Goal: Find contact information: Find contact information

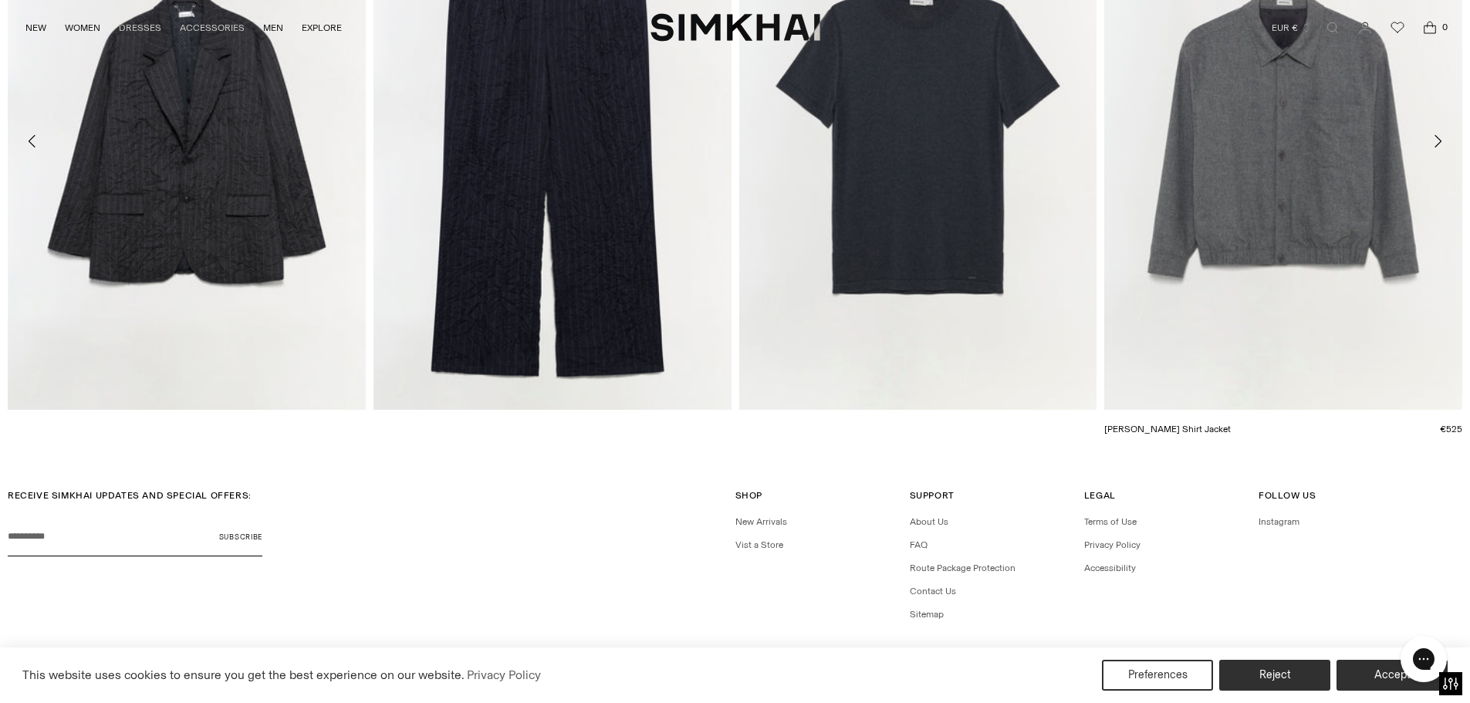
scroll to position [5114, 0]
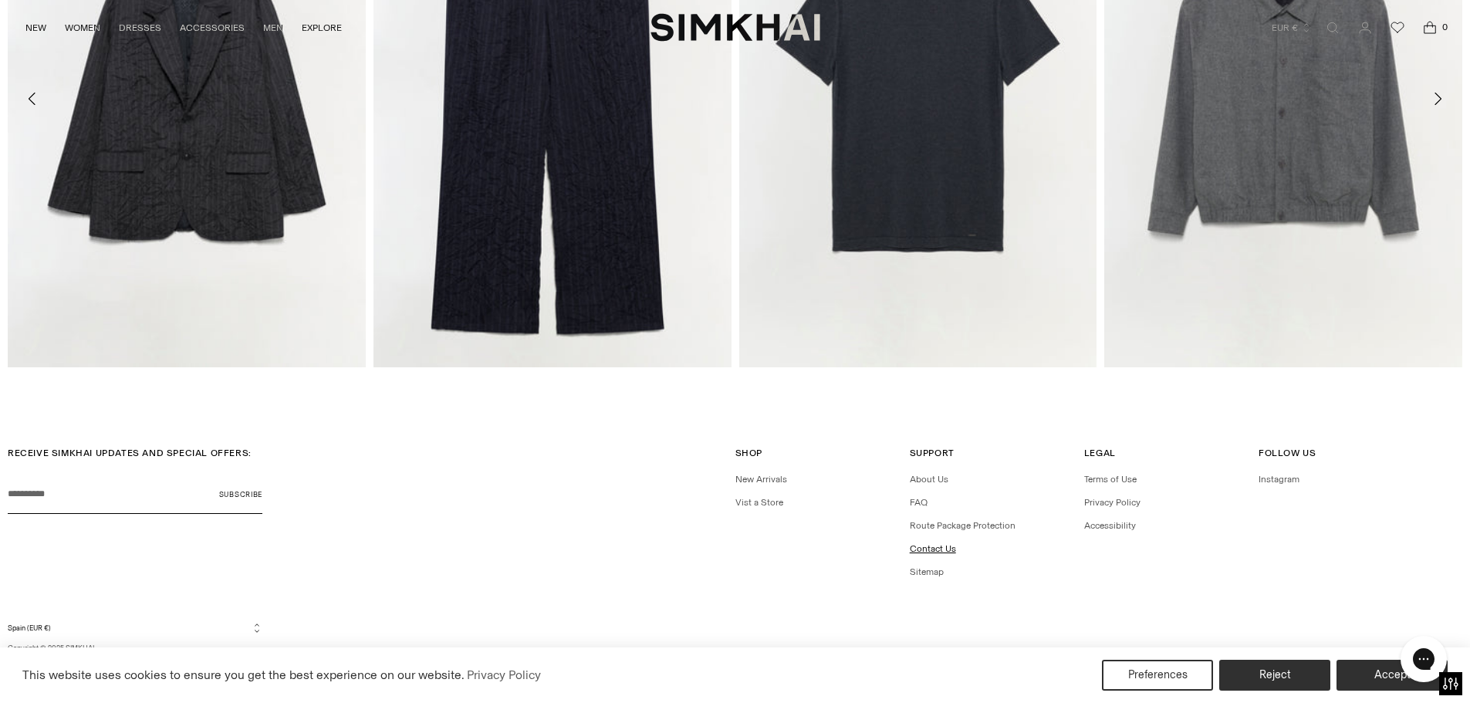
click at [928, 553] on link "Contact Us" at bounding box center [933, 548] width 46 height 11
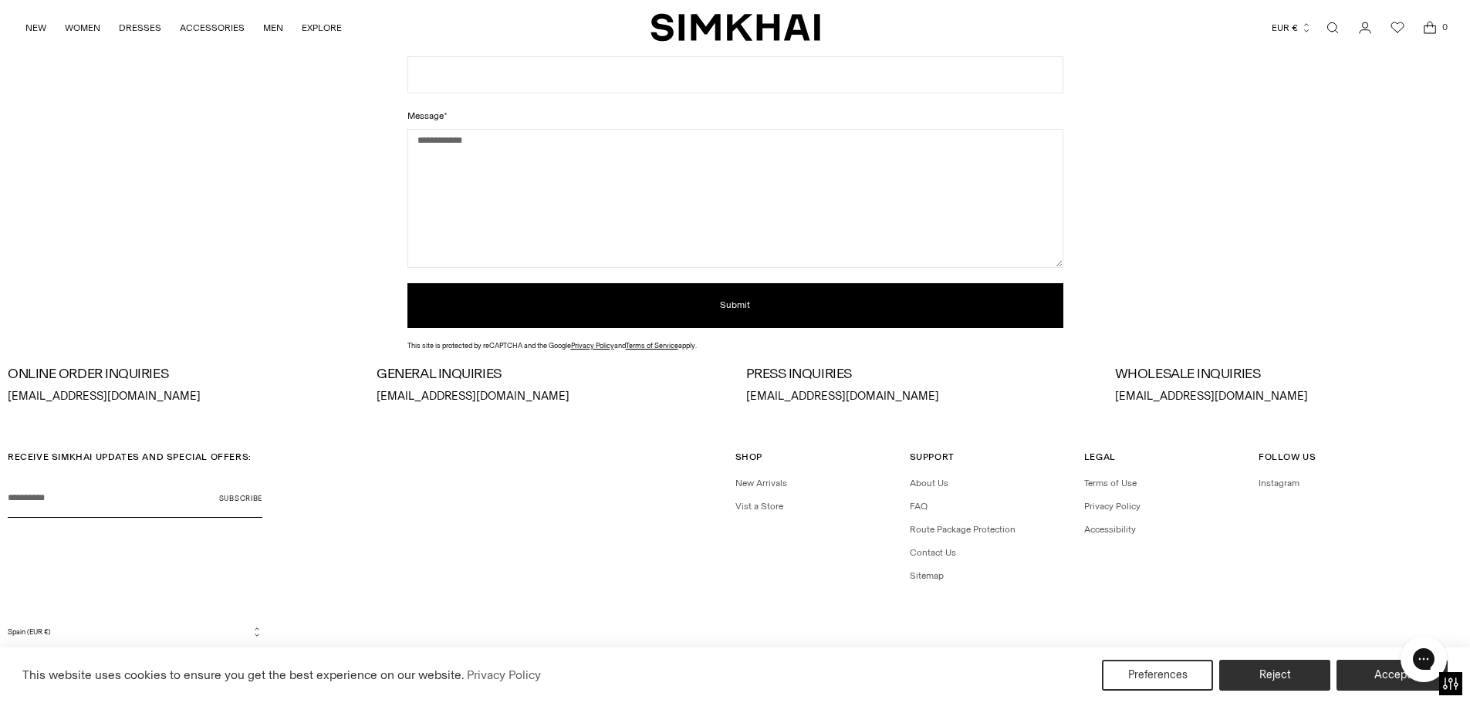
scroll to position [247, 0]
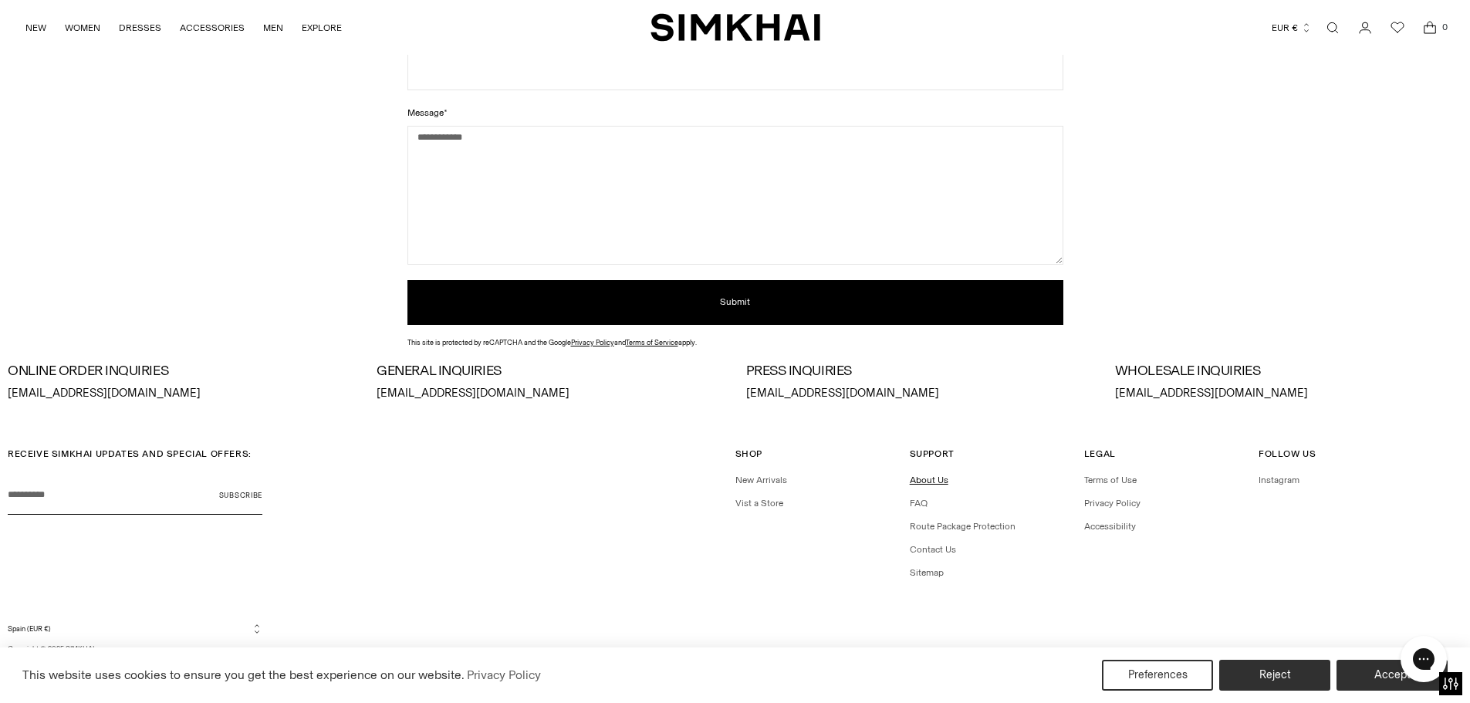
click at [931, 481] on link "About Us" at bounding box center [929, 480] width 39 height 11
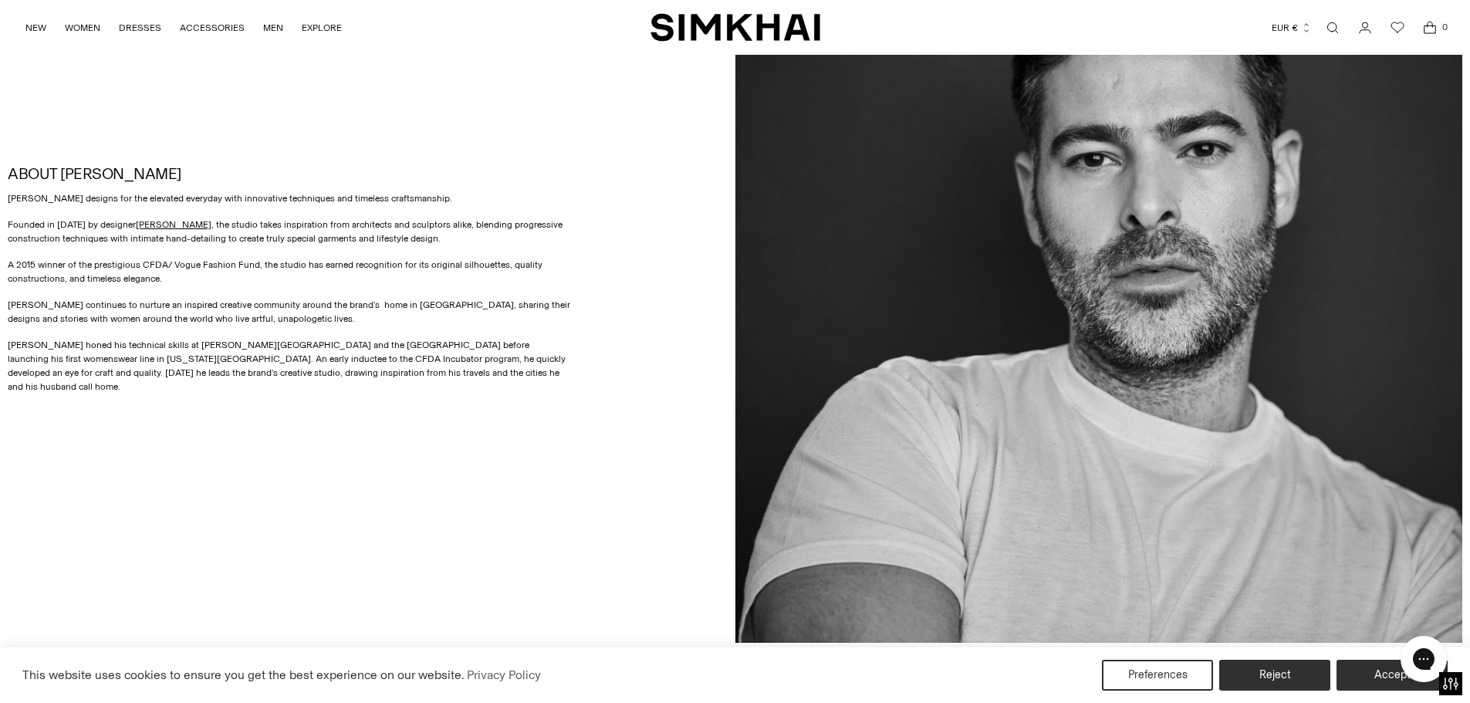
scroll to position [1253, 0]
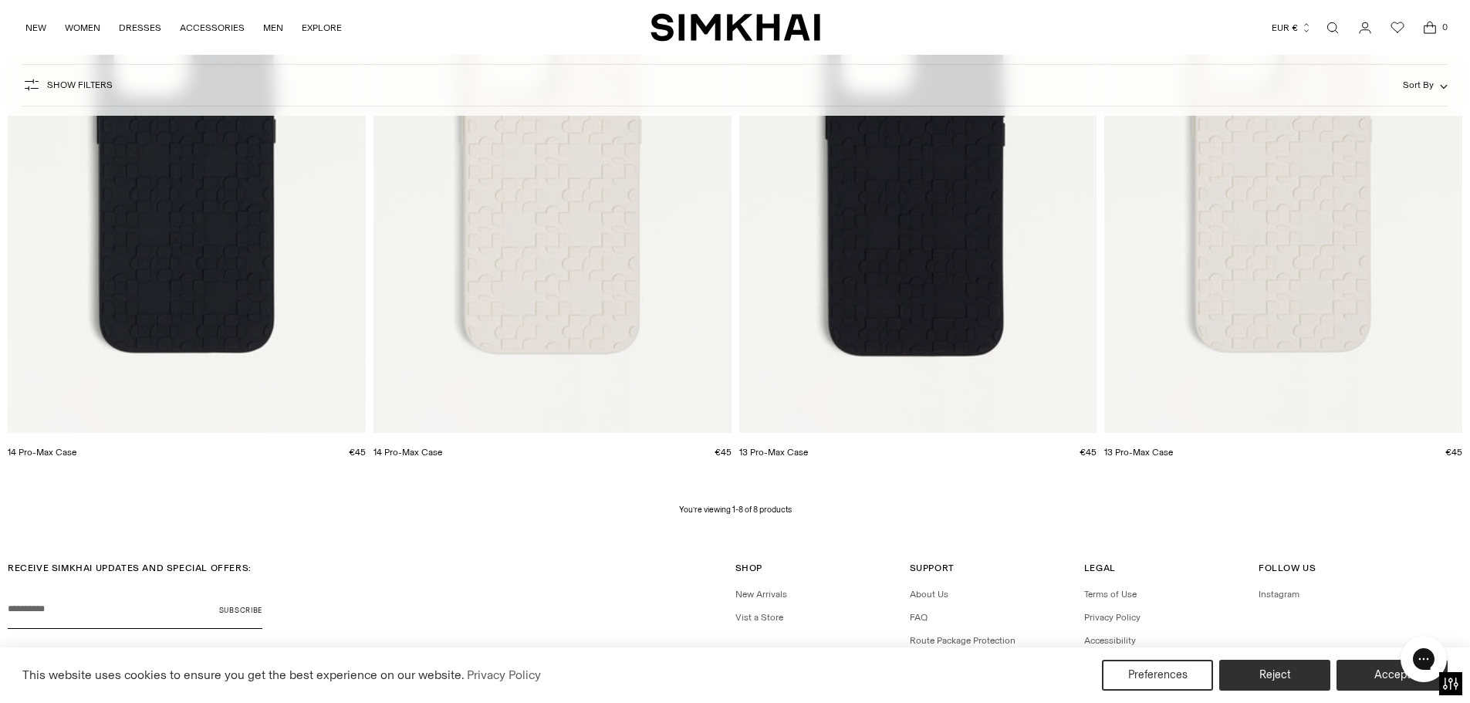
scroll to position [1037, 0]
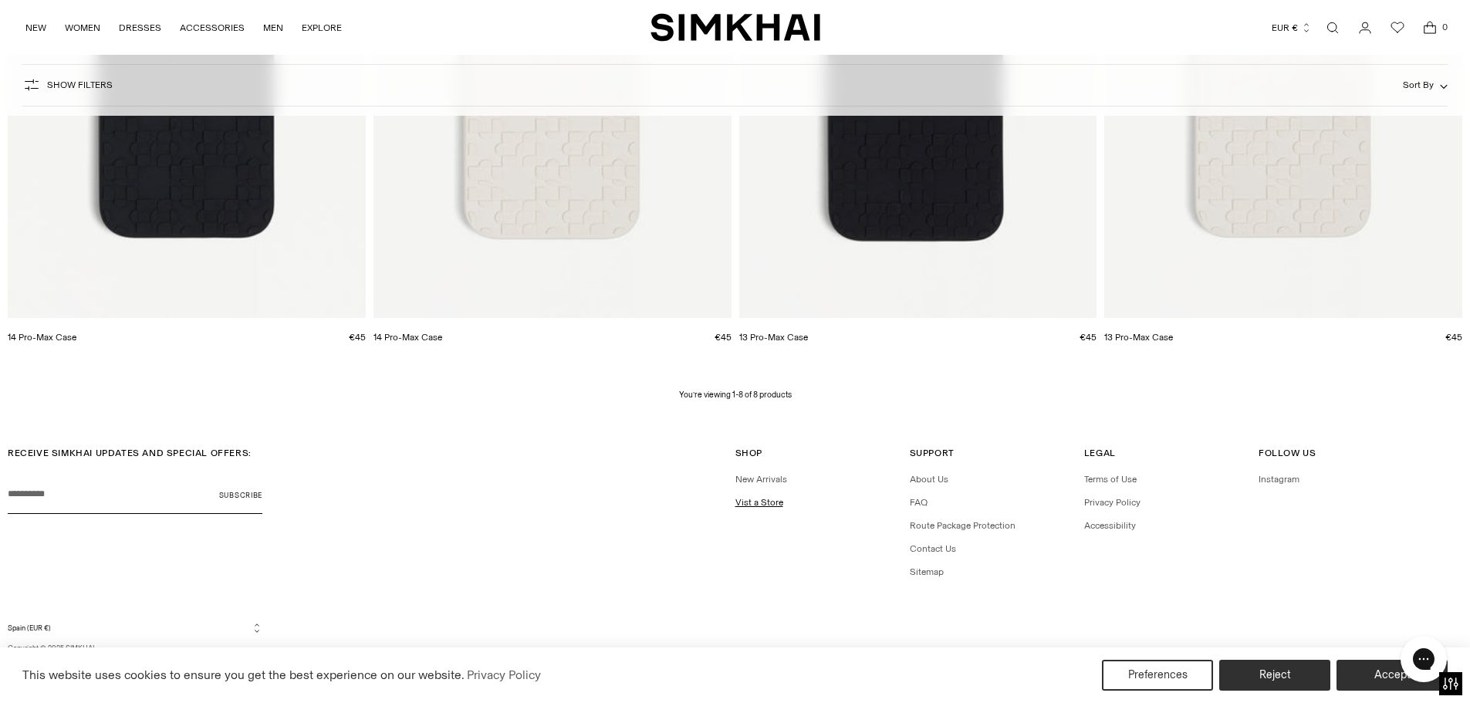
click at [762, 500] on link "Vist a Store" at bounding box center [760, 502] width 48 height 11
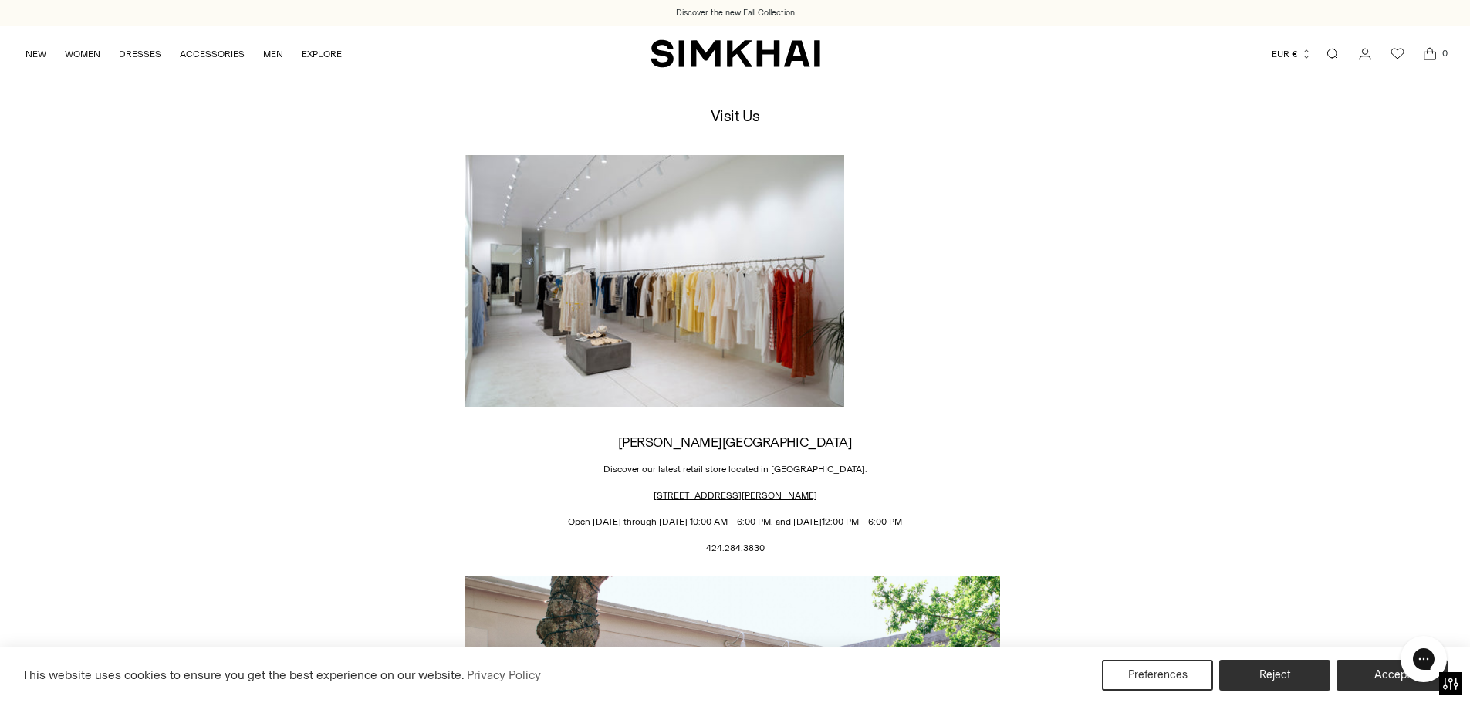
click at [735, 547] on p "424.284.3830" at bounding box center [735, 548] width 540 height 14
copy p "424.284.3830"
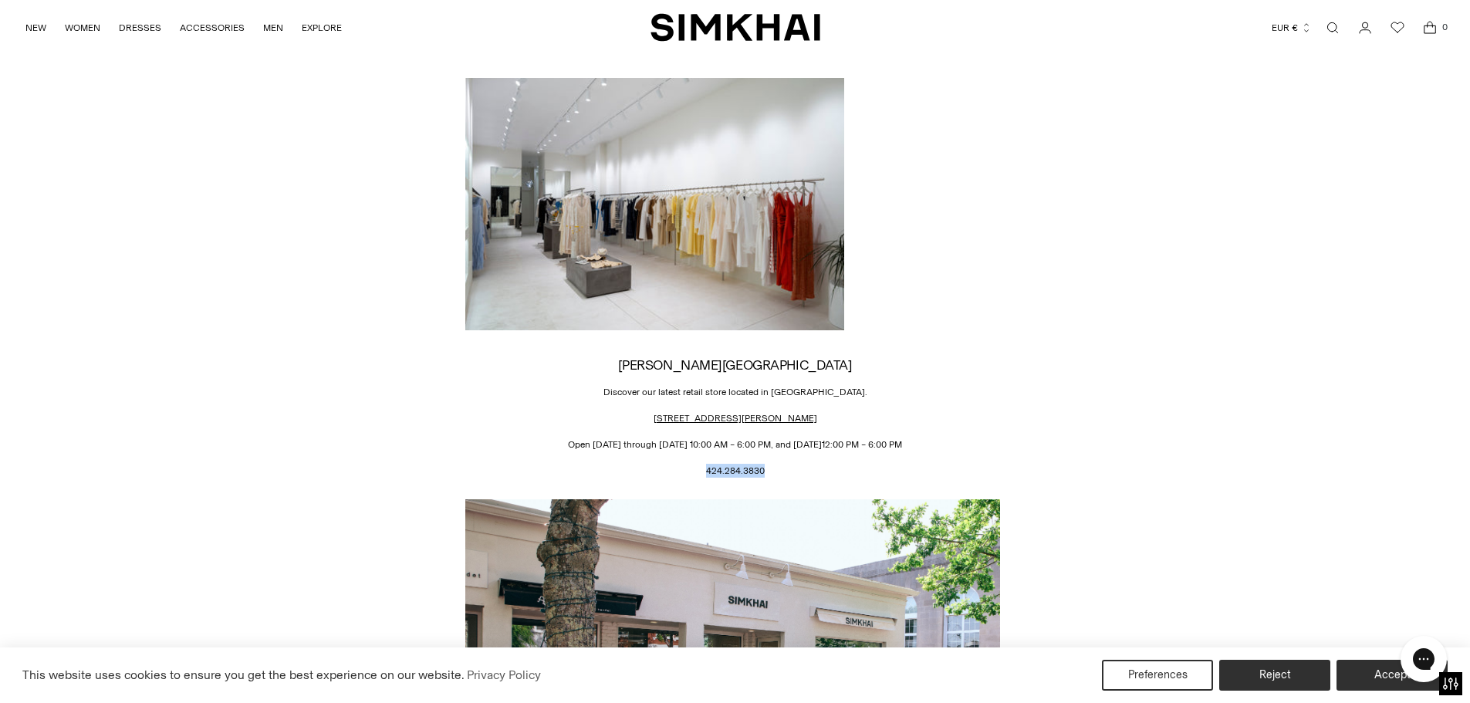
copy p "424.284.3830"
